Goal: Task Accomplishment & Management: Manage account settings

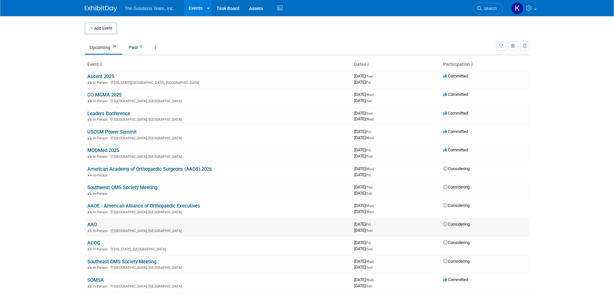
click at [91, 224] on link "AAO" at bounding box center [92, 224] width 10 height 6
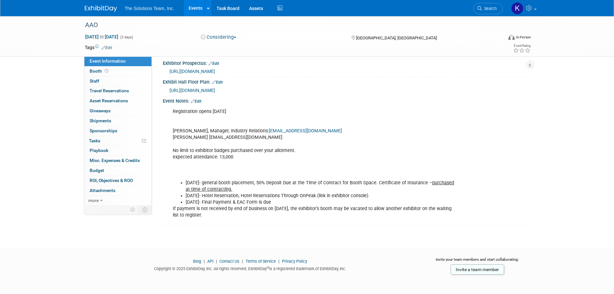
scroll to position [78, 0]
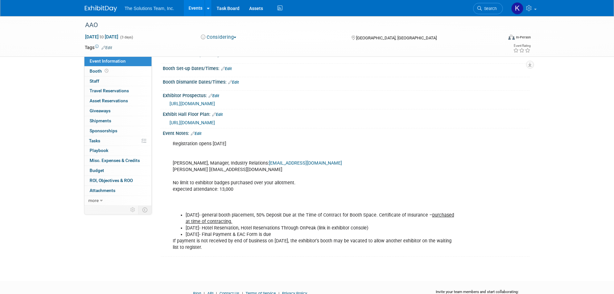
click at [215, 102] on span "https://www2.aaoinfo.org/wp-content/uploads/2025/08/25-26-SPONSOR-PROSPECTUS-AS…" at bounding box center [192, 103] width 45 height 5
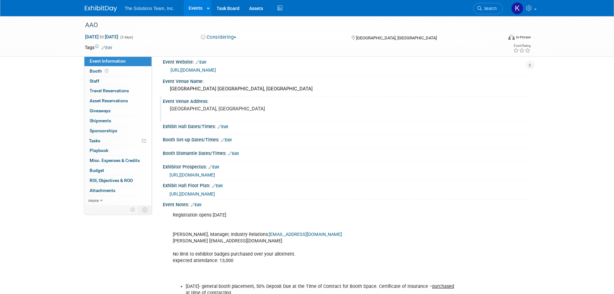
scroll to position [0, 0]
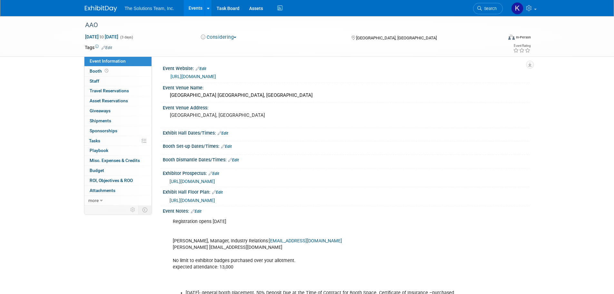
click at [216, 74] on link "https://www2.aaoinfo.org/annual-session-2026/" at bounding box center [193, 76] width 45 height 5
click at [197, 8] on link "Events" at bounding box center [196, 8] width 24 height 16
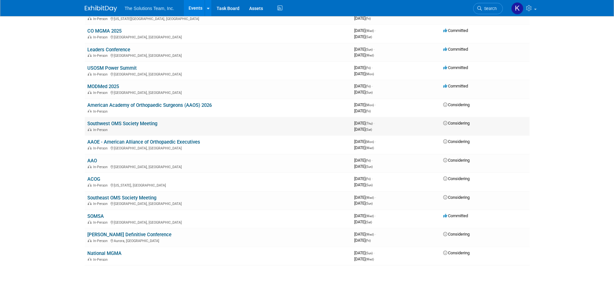
scroll to position [64, 0]
click at [132, 102] on link "American Academy of Orthopaedic Surgeons (AAOS) 2026" at bounding box center [149, 105] width 124 height 6
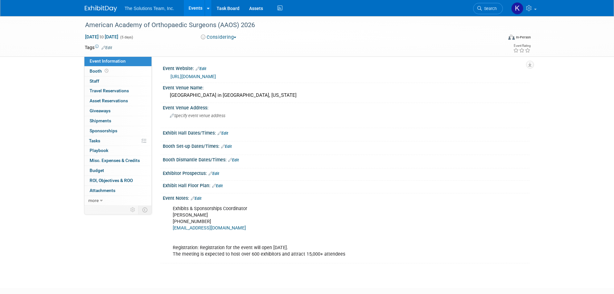
click at [194, 75] on link "https://www.aaos.org/annual/" at bounding box center [193, 76] width 45 height 5
click at [196, 9] on link "Events" at bounding box center [196, 8] width 24 height 16
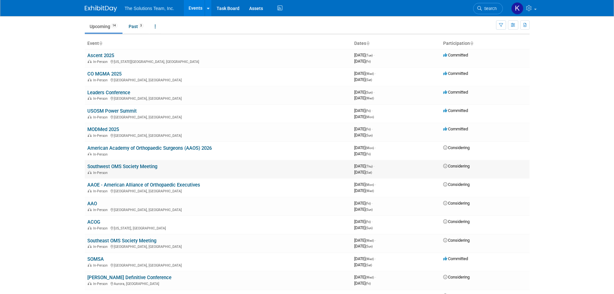
scroll to position [32, 0]
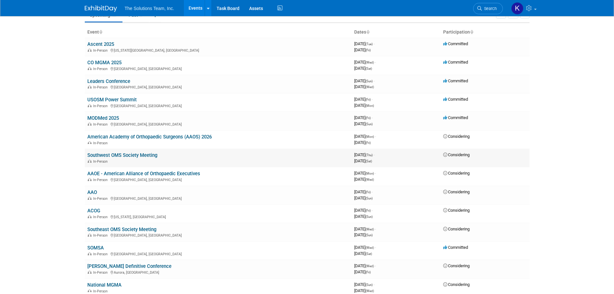
click at [110, 153] on link "Southwest OMS Society Meeting" at bounding box center [122, 155] width 70 height 6
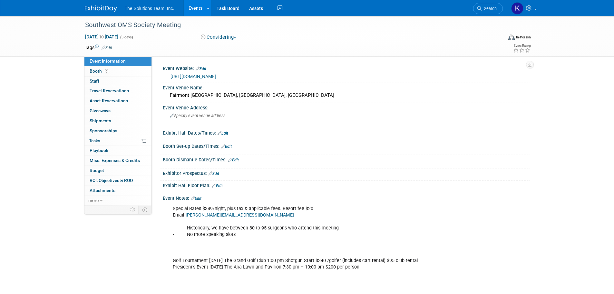
click at [216, 75] on link "[URL][DOMAIN_NAME]" at bounding box center [193, 76] width 45 height 5
click at [201, 8] on link "Events" at bounding box center [196, 8] width 24 height 16
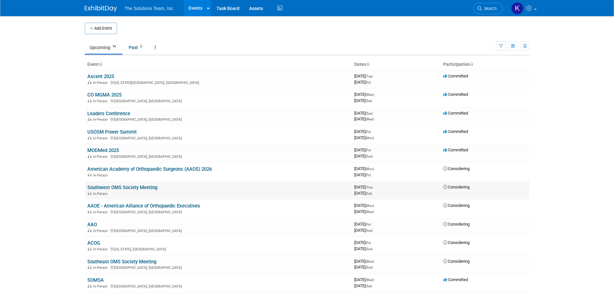
scroll to position [32, 0]
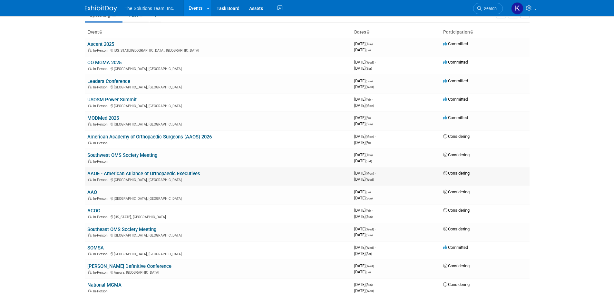
click at [138, 173] on link "AAOE - American Alliance of Orthopaedic Executives" at bounding box center [143, 174] width 113 height 6
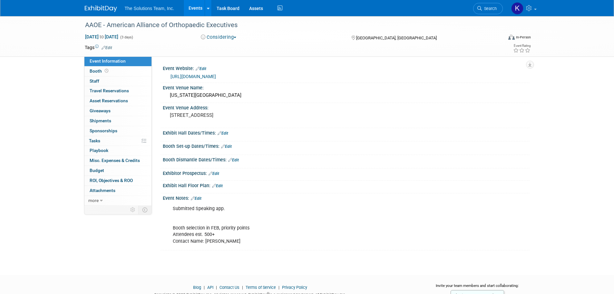
click at [216, 76] on link "[URL][DOMAIN_NAME]" at bounding box center [193, 76] width 45 height 5
click at [192, 10] on link "Events" at bounding box center [196, 8] width 24 height 16
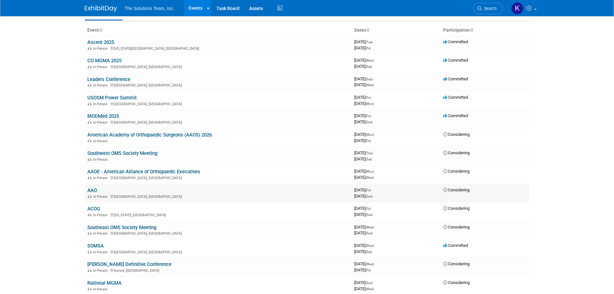
scroll to position [64, 0]
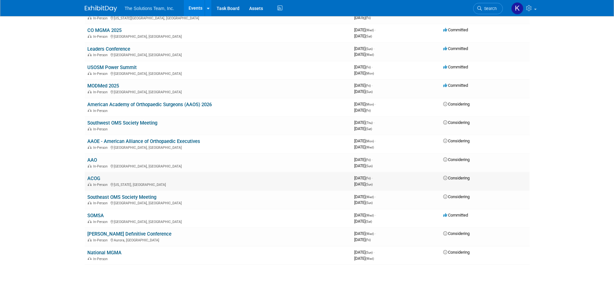
click at [90, 180] on link "ACOG" at bounding box center [93, 178] width 13 height 6
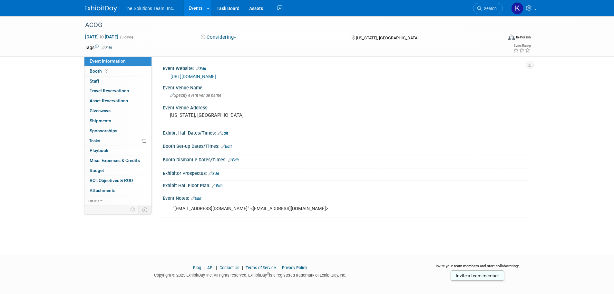
click at [216, 77] on link "[URL][DOMAIN_NAME]" at bounding box center [193, 76] width 45 height 5
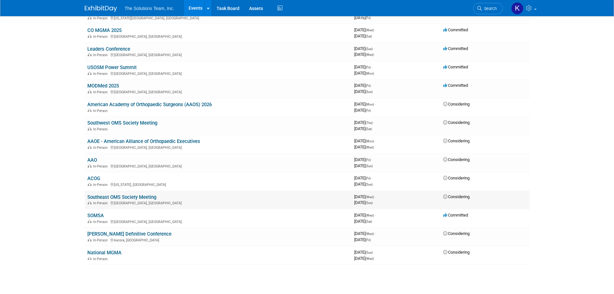
click at [122, 196] on link "Southeast OMS Society Meeting" at bounding box center [121, 197] width 69 height 6
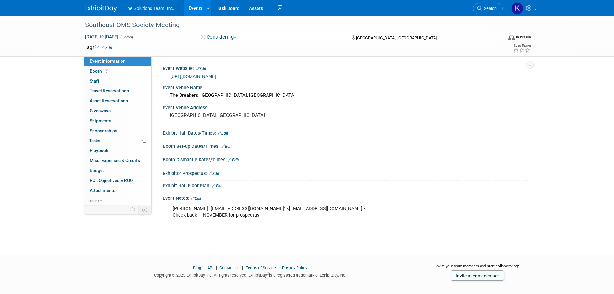
click at [207, 74] on link "https://ssoms.org/2026-annual-meeting/" at bounding box center [193, 76] width 45 height 5
click at [194, 7] on link "Events" at bounding box center [196, 8] width 24 height 16
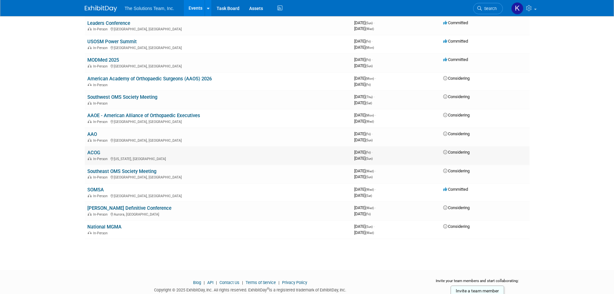
scroll to position [112, 0]
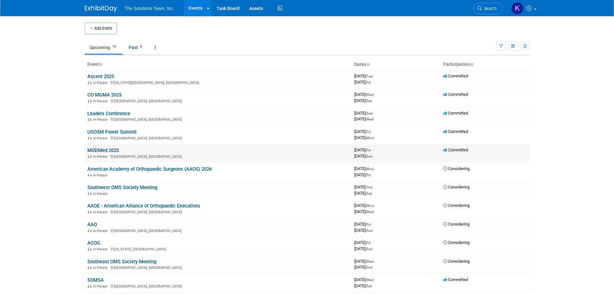
click at [105, 149] on link "MODMed 2025" at bounding box center [103, 150] width 32 height 6
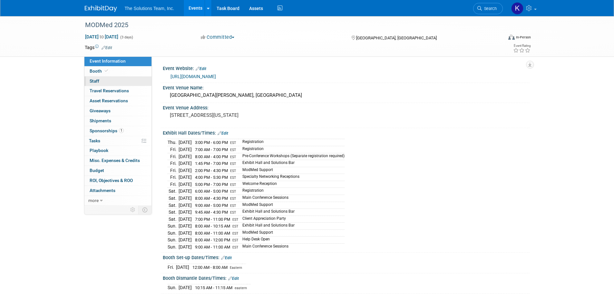
click at [121, 79] on link "0 Staff 0" at bounding box center [117, 81] width 67 height 10
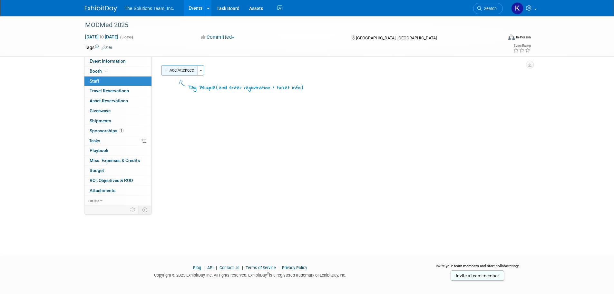
click at [189, 71] on button "Add Attendee" at bounding box center [179, 70] width 36 height 10
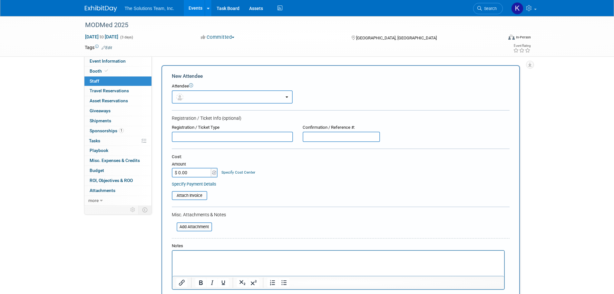
click at [196, 98] on button "button" at bounding box center [232, 96] width 121 height 13
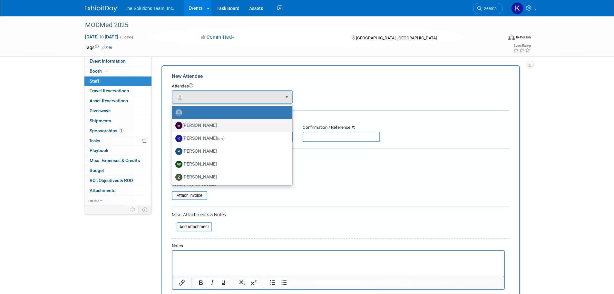
click at [205, 126] on label "[PERSON_NAME]" at bounding box center [230, 125] width 111 height 10
click at [173, 126] on input "[PERSON_NAME]" at bounding box center [171, 124] width 4 height 4
select select "7e16b42f-b24d-4252-8b70-9105d99201ed"
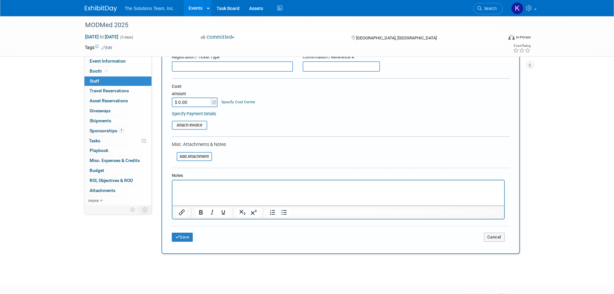
scroll to position [97, 0]
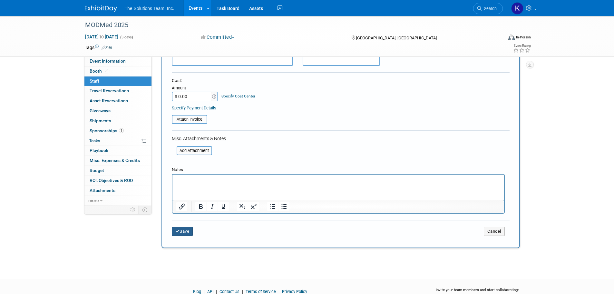
click at [182, 231] on button "Save" at bounding box center [182, 231] width 21 height 9
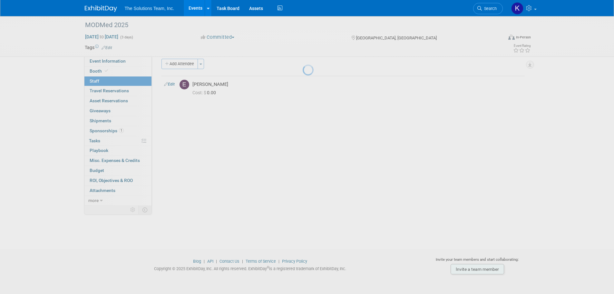
scroll to position [6, 0]
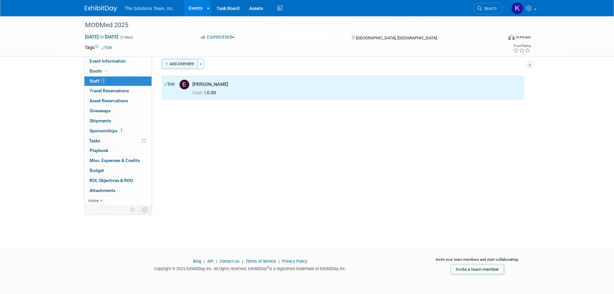
click at [190, 64] on button "Add Attendee" at bounding box center [179, 64] width 36 height 10
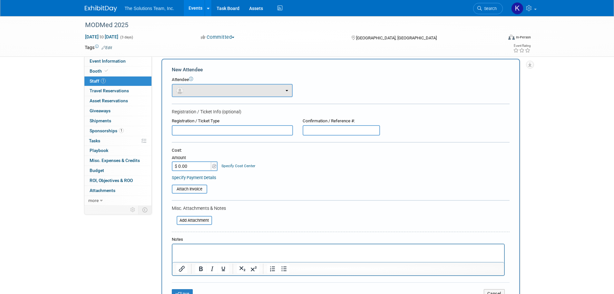
scroll to position [0, 0]
click at [202, 88] on button "button" at bounding box center [232, 90] width 121 height 13
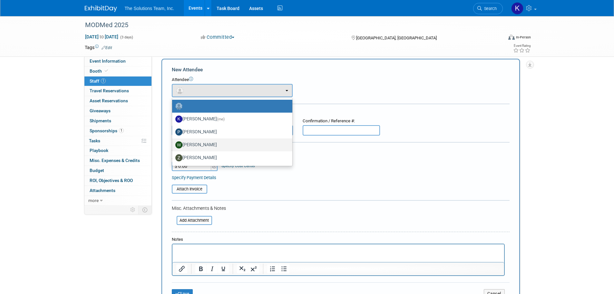
click at [210, 142] on label "Will Orzechowski" at bounding box center [230, 145] width 111 height 10
click at [173, 142] on input "Will Orzechowski" at bounding box center [171, 144] width 4 height 4
select select "9217388b-2ac3-4b63-835e-985f84ace9bf"
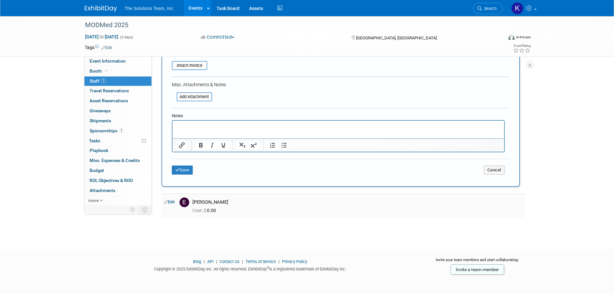
scroll to position [151, 0]
click at [190, 168] on button "Save" at bounding box center [182, 169] width 21 height 9
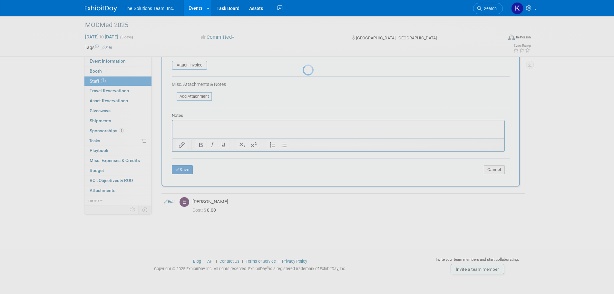
scroll to position [6, 0]
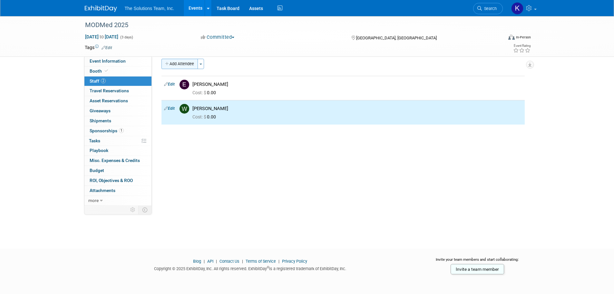
click at [185, 61] on button "Add Attendee" at bounding box center [179, 64] width 36 height 10
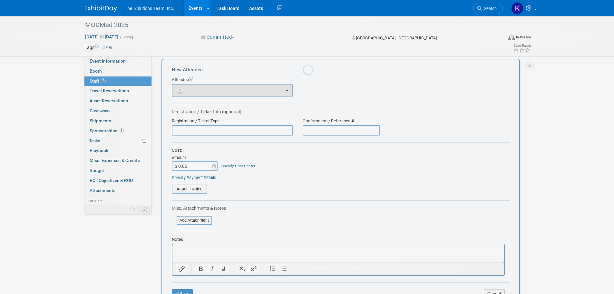
scroll to position [0, 0]
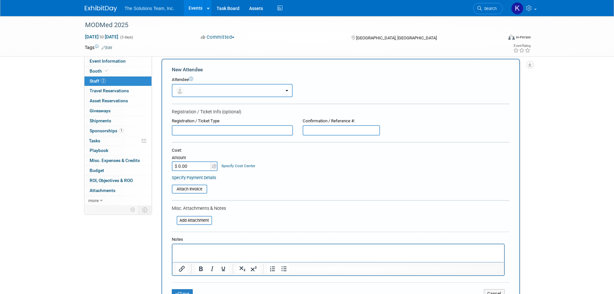
click at [208, 92] on button "button" at bounding box center [232, 90] width 121 height 13
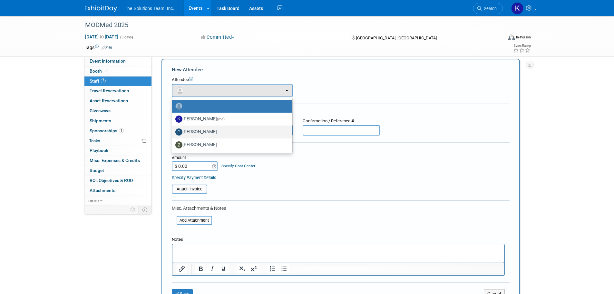
click at [215, 135] on label "Paxton Payton" at bounding box center [230, 132] width 111 height 10
click at [173, 133] on input "Paxton Payton" at bounding box center [171, 131] width 4 height 4
select select "2e7b1b1a-8438-4c8e-a62e-2d49d8190370"
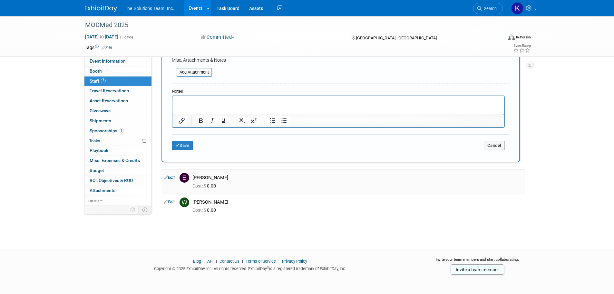
scroll to position [176, 0]
click at [190, 147] on button "Save" at bounding box center [182, 145] width 21 height 9
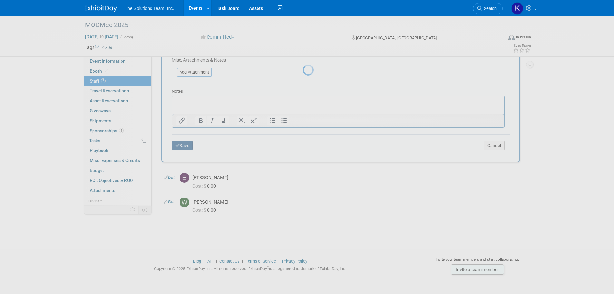
scroll to position [6, 0]
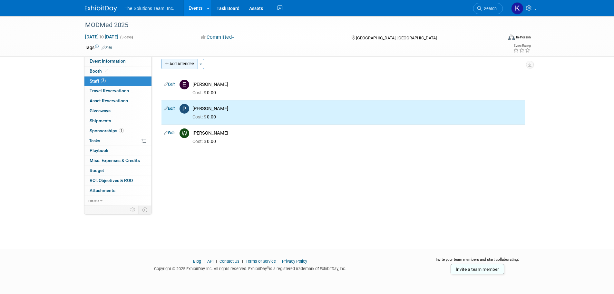
click at [181, 63] on button "Add Attendee" at bounding box center [179, 64] width 36 height 10
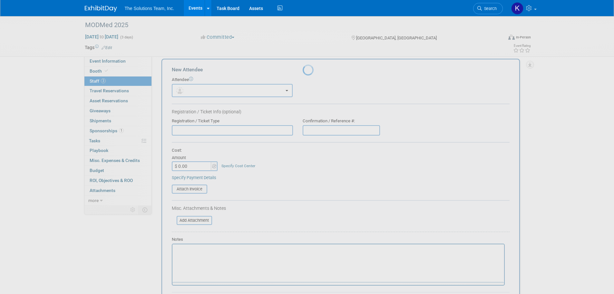
scroll to position [0, 0]
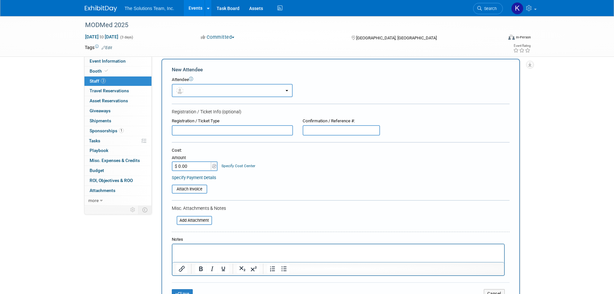
click at [211, 88] on button "button" at bounding box center [232, 90] width 121 height 13
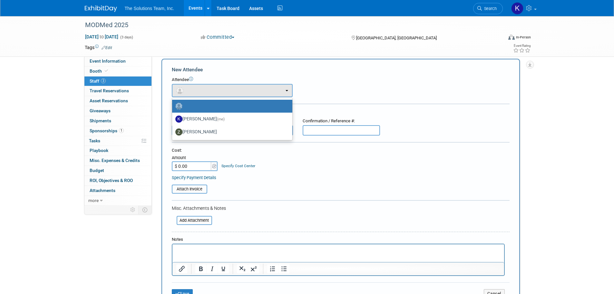
click at [298, 90] on td "X" at bounding box center [300, 90] width 15 height 13
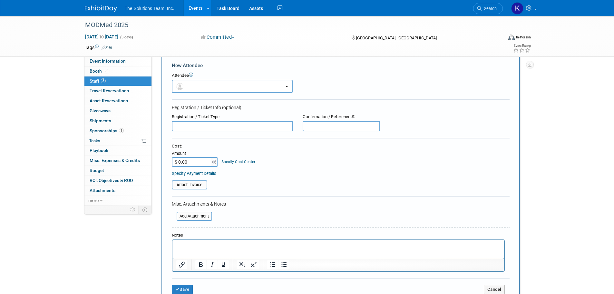
scroll to position [129, 0]
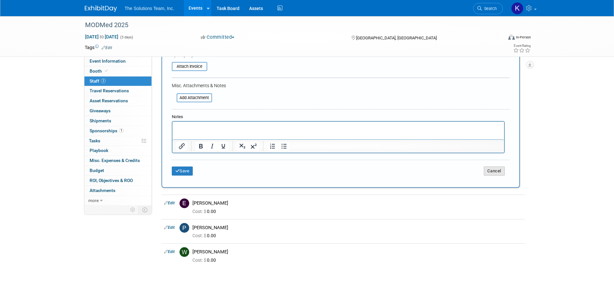
click at [494, 173] on button "Cancel" at bounding box center [494, 170] width 21 height 9
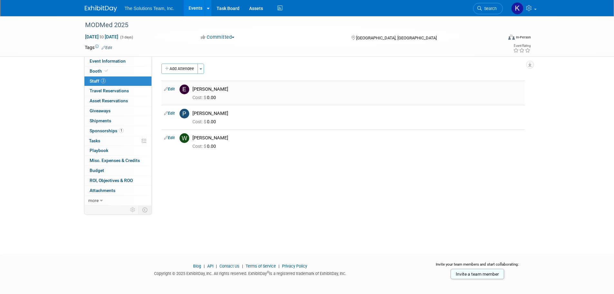
scroll to position [0, 0]
click at [532, 7] on icon at bounding box center [529, 8] width 7 height 6
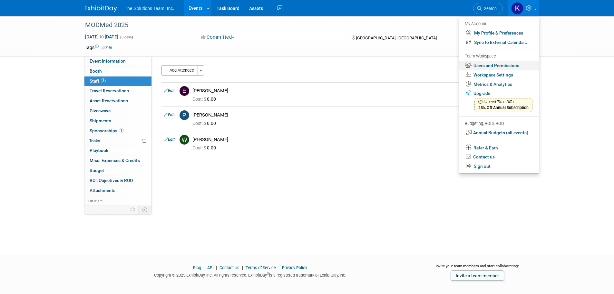
click at [504, 67] on link "Users and Permissions" at bounding box center [499, 65] width 80 height 9
